Goal: Information Seeking & Learning: Learn about a topic

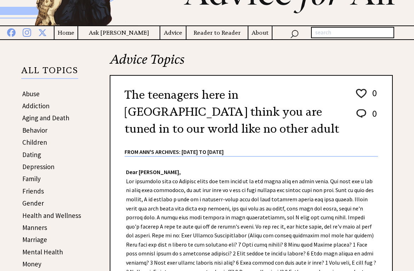
scroll to position [79, 0]
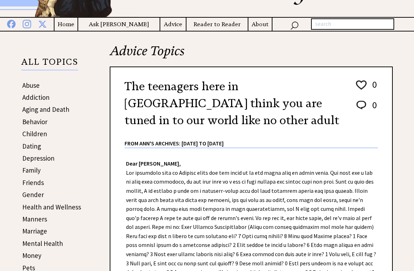
click at [37, 122] on link "Behavior" at bounding box center [34, 122] width 25 height 8
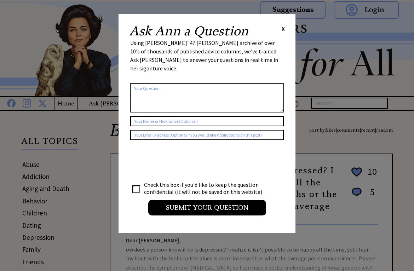
click at [283, 30] on span "X" at bounding box center [283, 28] width 3 height 7
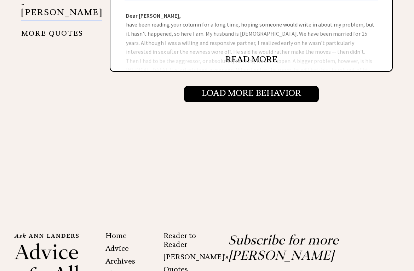
scroll to position [861, 0]
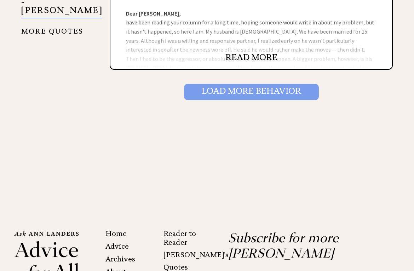
click at [278, 97] on input "Load More Behavior" at bounding box center [251, 92] width 135 height 16
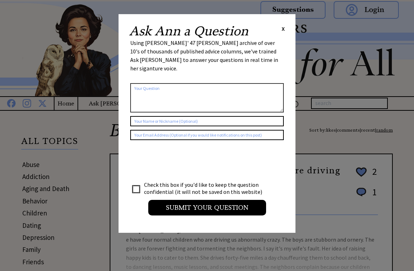
click at [284, 33] on div "Ask [PERSON_NAME] a Question X" at bounding box center [207, 31] width 156 height 13
click at [284, 29] on span "X" at bounding box center [283, 28] width 3 height 7
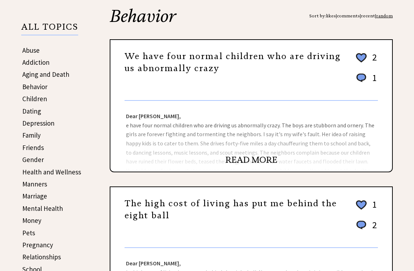
scroll to position [47, 0]
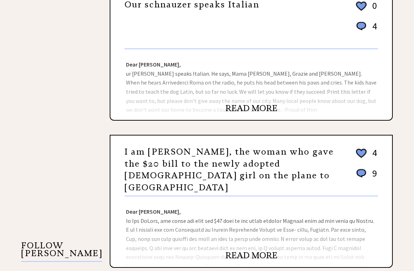
scroll to position [422, 0]
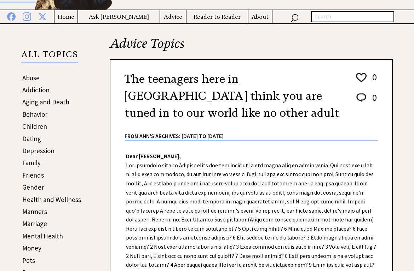
scroll to position [86, 0]
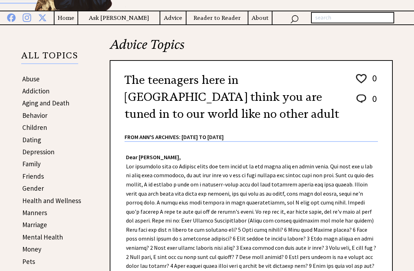
click at [363, 78] on img at bounding box center [361, 79] width 13 height 12
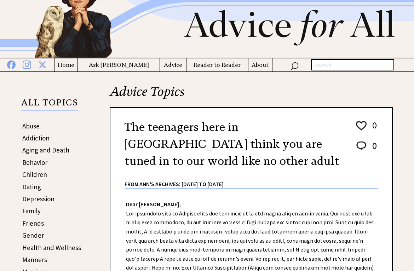
scroll to position [31, 0]
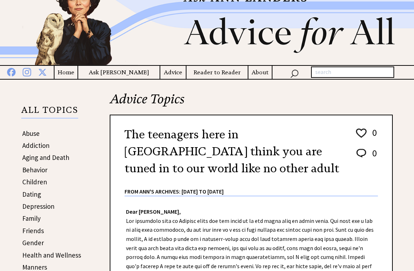
click at [322, 72] on input "text" at bounding box center [352, 72] width 83 height 11
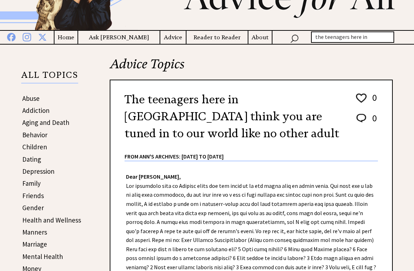
scroll to position [0, 0]
type input "t"
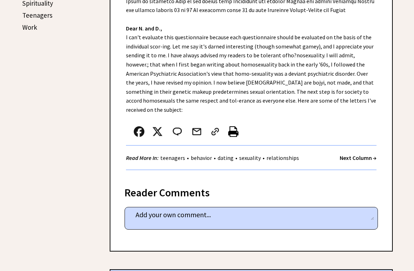
scroll to position [399, 0]
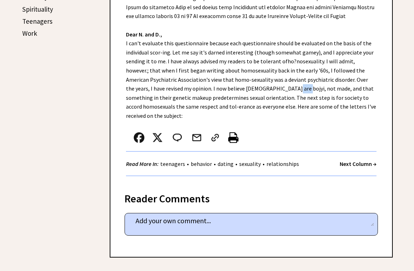
drag, startPoint x: 271, startPoint y: 90, endPoint x: 260, endPoint y: 90, distance: 11.3
click at [260, 90] on div "Dear Ann Landers, Dear N. and D., I can't evaluate this questionnaire because e…" at bounding box center [251, 6] width 282 height 354
click at [270, 99] on div "Dear Ann Landers, Dear N. and D., I can't evaluate this questionnaire because e…" at bounding box center [251, 6] width 282 height 354
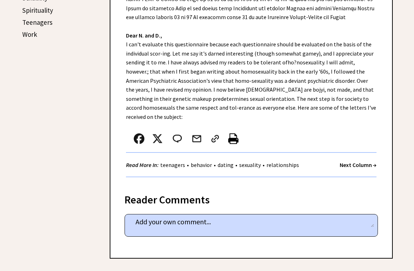
scroll to position [396, 0]
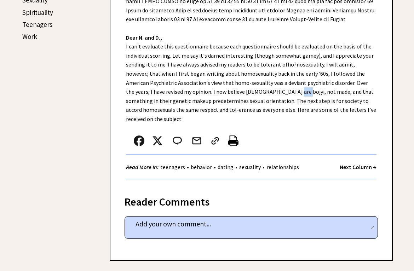
drag, startPoint x: 271, startPoint y: 93, endPoint x: 263, endPoint y: 93, distance: 8.1
click at [263, 93] on div "Dear Ann Landers, Dear N. and D., I can't evaluate this questionnaire because e…" at bounding box center [251, 9] width 282 height 354
click at [259, 93] on div "Dear Ann Landers, Dear N. and D., I can't evaluate this questionnaire because e…" at bounding box center [251, 9] width 282 height 354
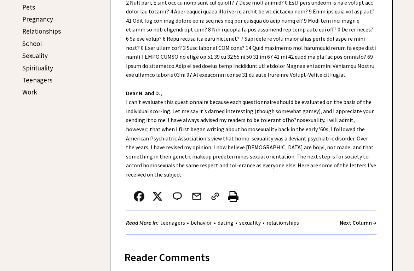
scroll to position [252, 0]
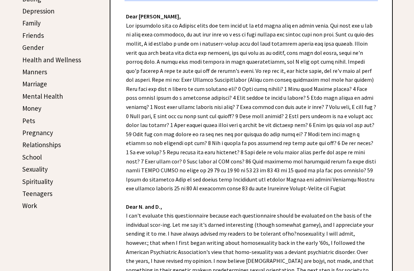
scroll to position [213, 0]
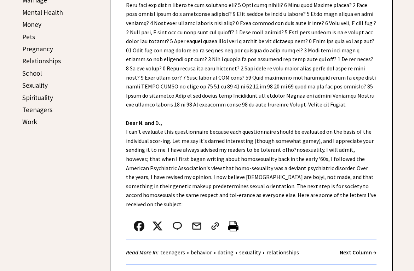
scroll to position [362, 0]
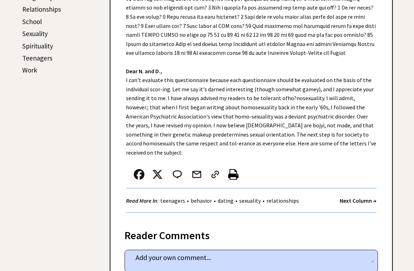
click at [39, 57] on link "Teenagers" at bounding box center [37, 58] width 30 height 8
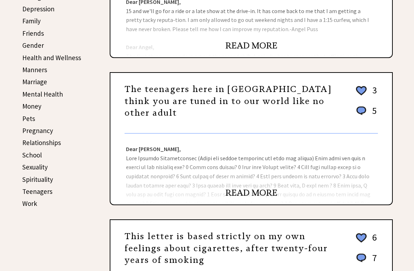
scroll to position [234, 0]
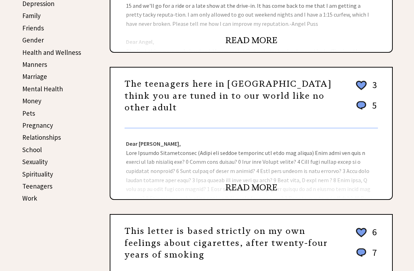
click at [239, 116] on div "The teenagers here in [GEOGRAPHIC_DATA] think you are tuned in to our world lik…" at bounding box center [251, 101] width 253 height 56
click at [237, 186] on link "READ MORE" at bounding box center [251, 187] width 52 height 11
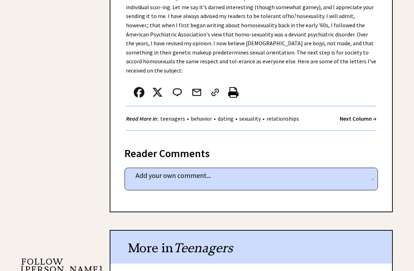
scroll to position [392, 0]
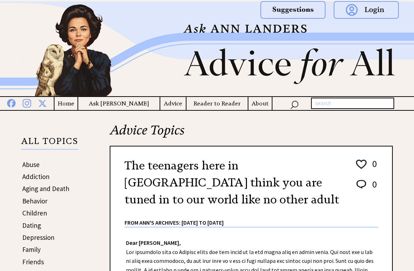
scroll to position [371, 0]
